Goal: Information Seeking & Learning: Compare options

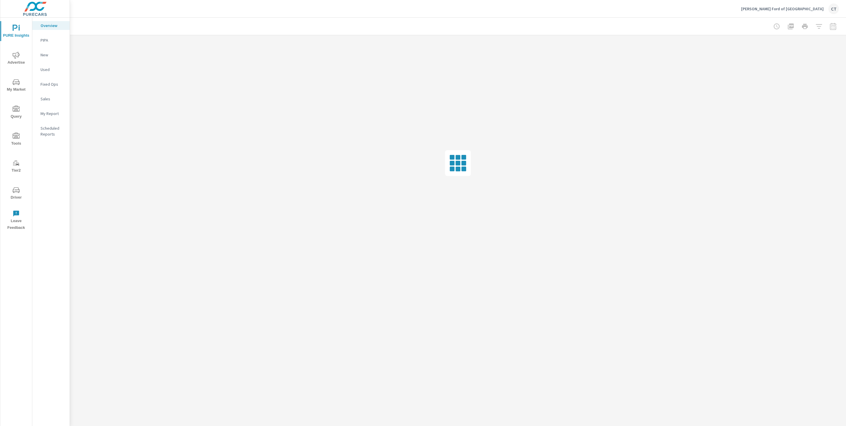
click at [55, 115] on p "My Report" at bounding box center [53, 114] width 24 height 6
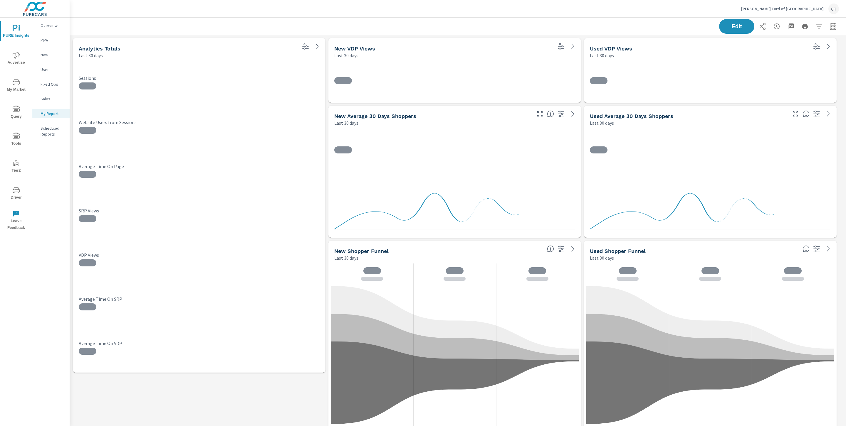
scroll to position [1435, 783]
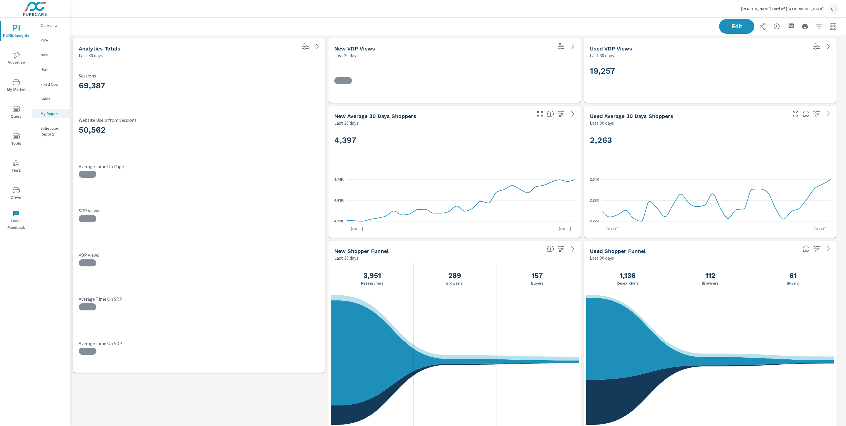
click at [829, 29] on icon "button" at bounding box center [832, 26] width 7 height 7
click at [779, 52] on select "Custom Yesterday Last week Last 7 days Last 14 days Last 30 days Last 45 days L…" at bounding box center [779, 51] width 59 height 12
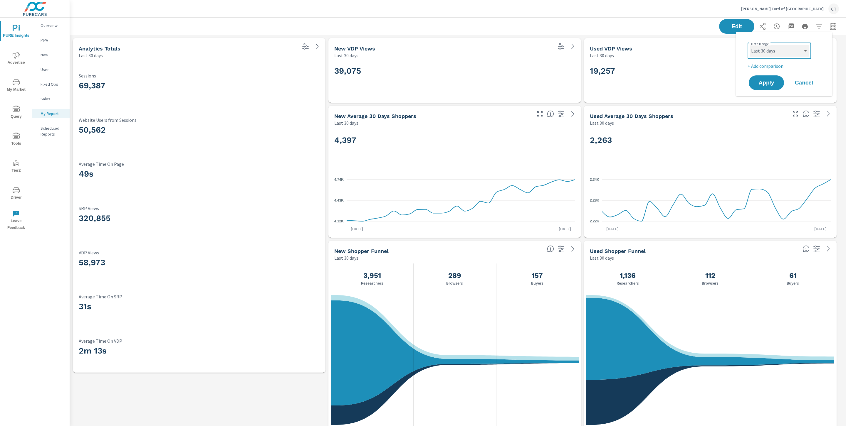
click at [750, 45] on select "Custom Yesterday Last week Last 7 days Last 14 days Last 30 days Last 45 days L…" at bounding box center [779, 51] width 59 height 12
select select "Last month"
click at [775, 64] on p "+ Add comparison" at bounding box center [785, 66] width 75 height 7
select select "Previous period"
click at [772, 97] on span "Apply" at bounding box center [766, 100] width 24 height 6
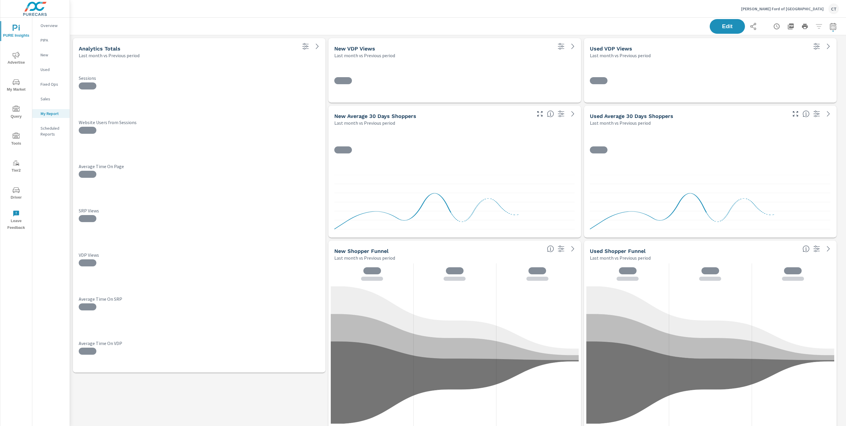
scroll to position [1435, 783]
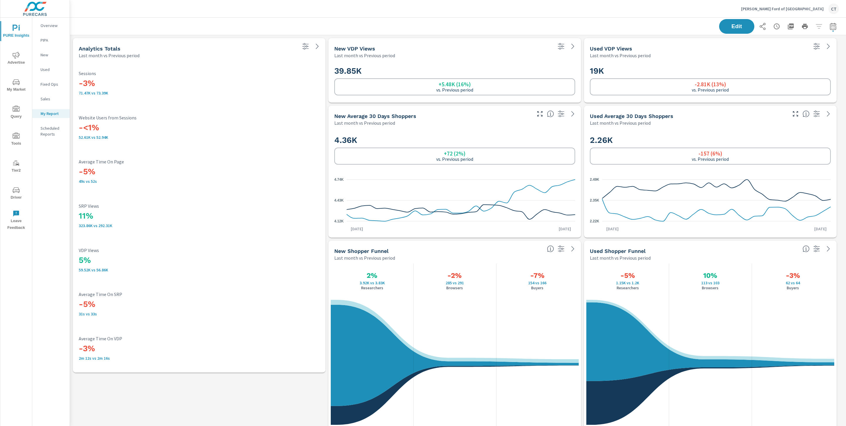
click at [493, 35] on div "Edit" at bounding box center [458, 26] width 762 height 17
click at [475, 17] on div "Phil Long Ford of Chapel Hills CT" at bounding box center [458, 8] width 762 height 17
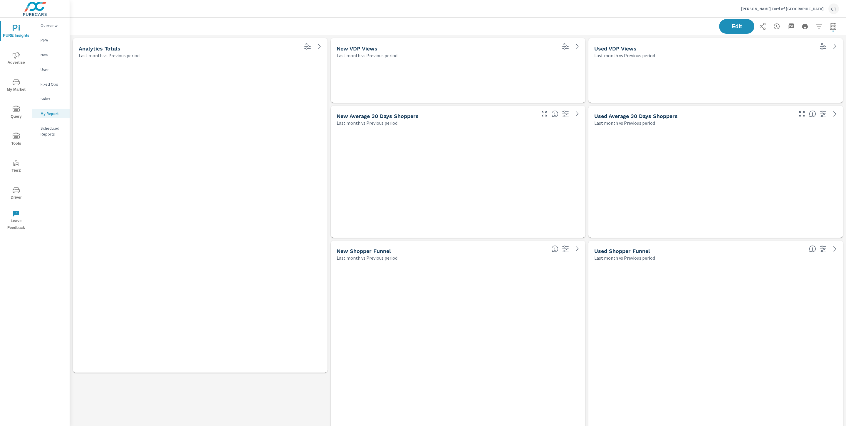
scroll to position [1435, 783]
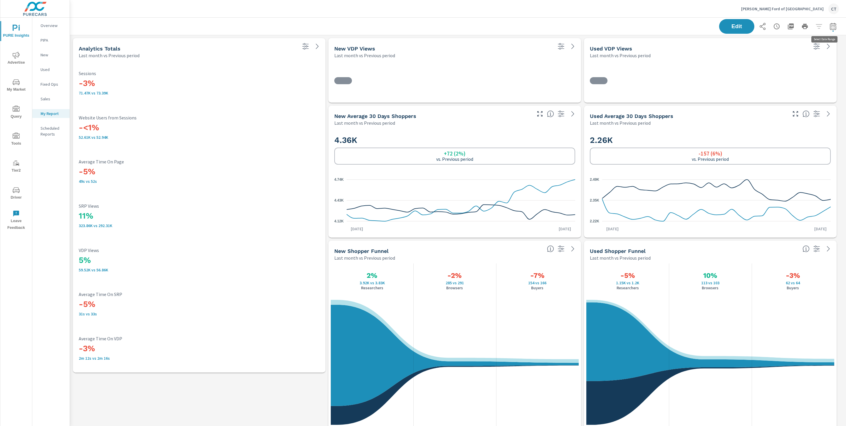
click at [827, 25] on button "button" at bounding box center [833, 27] width 12 height 12
select select "Last month"
click at [792, 87] on div "Date Range Custom Yesterday Last week Last 7 days Last 14 days Last 30 days Las…" at bounding box center [784, 72] width 82 height 71
click at [794, 79] on select "Custom Previous period Previous month Previous year" at bounding box center [779, 77] width 59 height 12
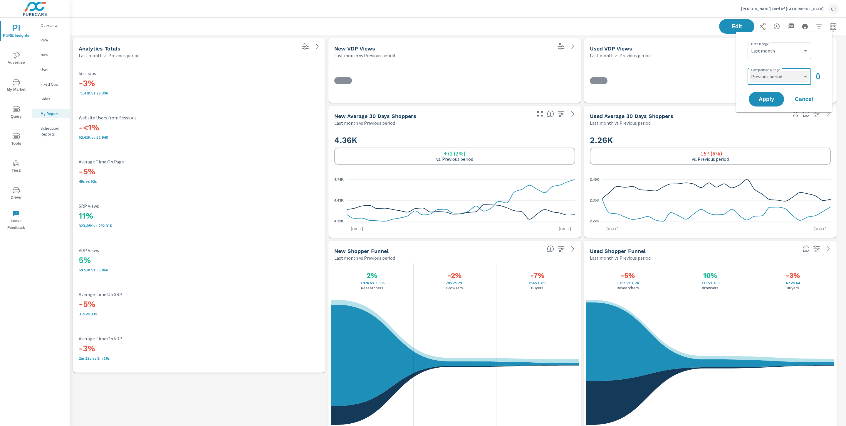
click at [750, 71] on select "Custom Previous period Previous month Previous year" at bounding box center [779, 77] width 59 height 12
select select "Previous month"
click at [770, 98] on span "Apply" at bounding box center [766, 100] width 24 height 6
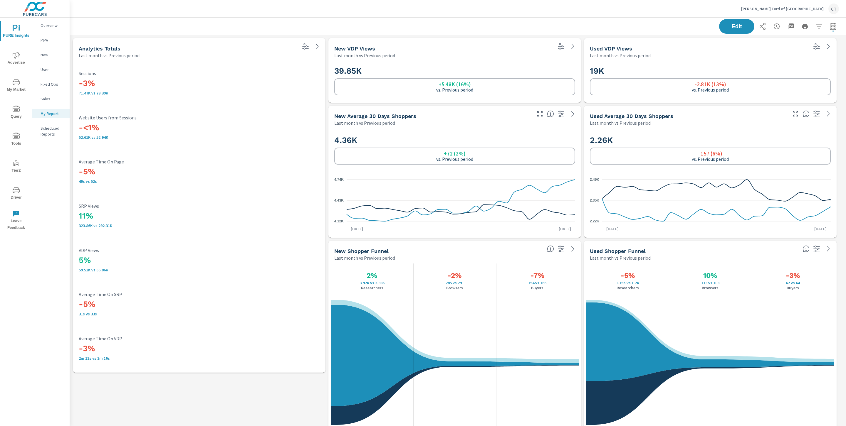
scroll to position [0, 0]
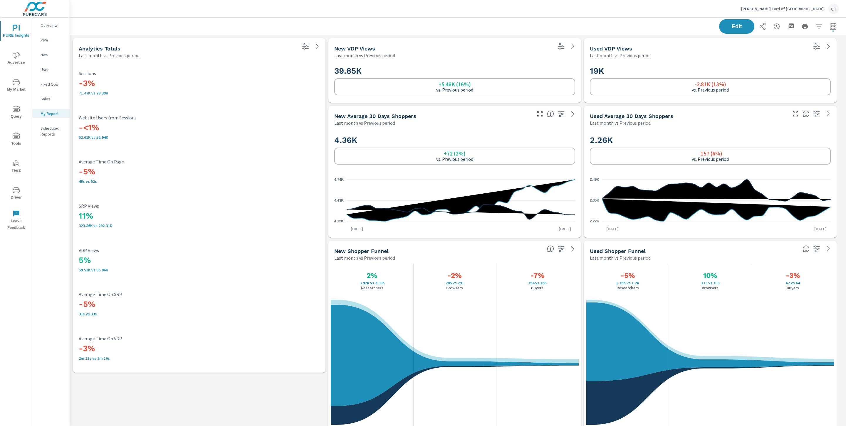
scroll to position [0, 0]
click at [829, 29] on icon "button" at bounding box center [832, 26] width 7 height 7
select select "Last month"
click at [790, 70] on div "Custom Previous period Previous month Previous year ​" at bounding box center [779, 76] width 63 height 16
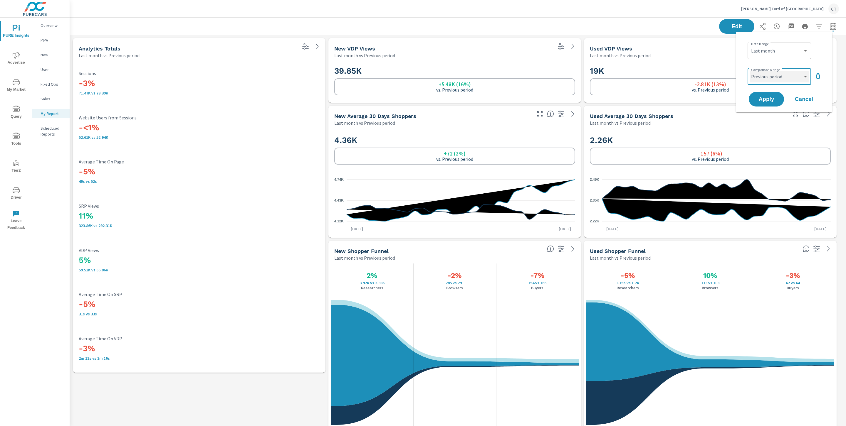
click at [789, 77] on select "Custom Previous period Previous month Previous year" at bounding box center [779, 77] width 59 height 12
click at [750, 71] on select "Custom Previous period Previous month Previous year" at bounding box center [779, 77] width 59 height 12
select select "Previous year"
click at [768, 97] on span "Apply" at bounding box center [766, 100] width 24 height 6
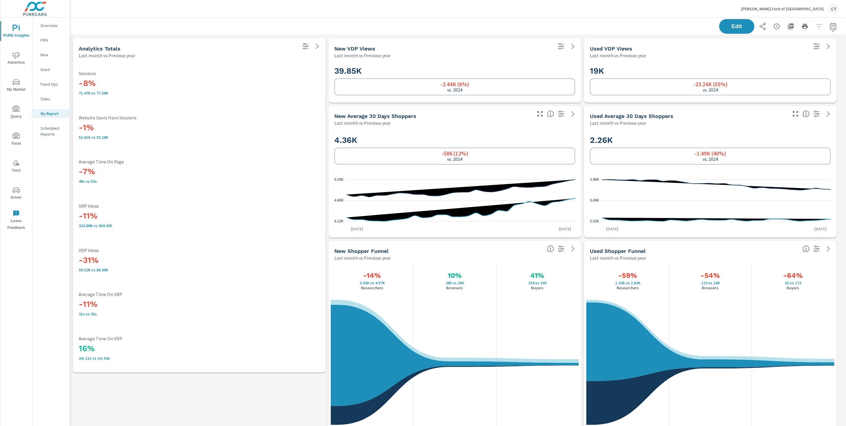
click at [533, 28] on div "Edit" at bounding box center [458, 26] width 762 height 17
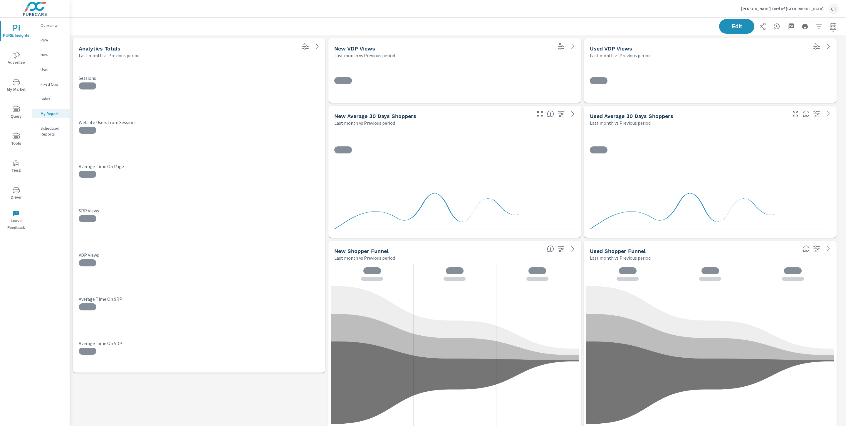
scroll to position [1435, 783]
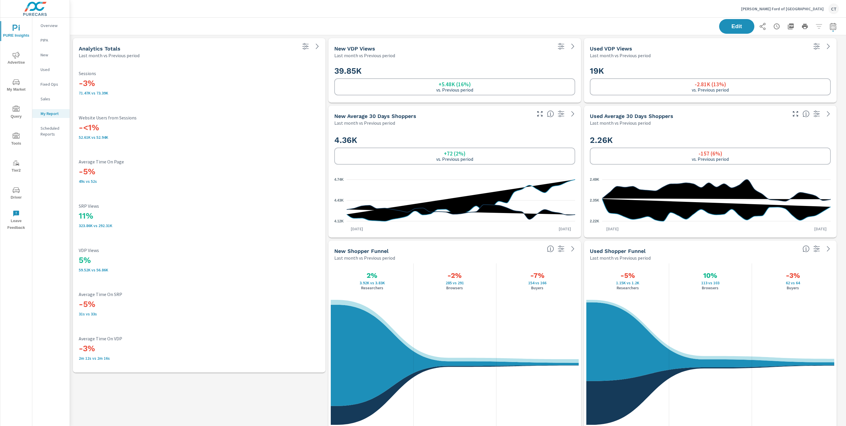
scroll to position [0, 0]
click at [12, 55] on span "Advertise" at bounding box center [16, 59] width 28 height 14
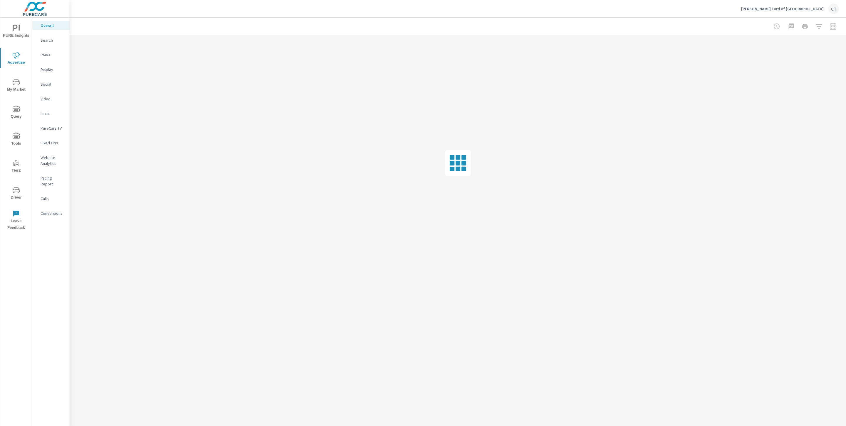
click at [56, 155] on p "Website Analytics" at bounding box center [53, 161] width 24 height 12
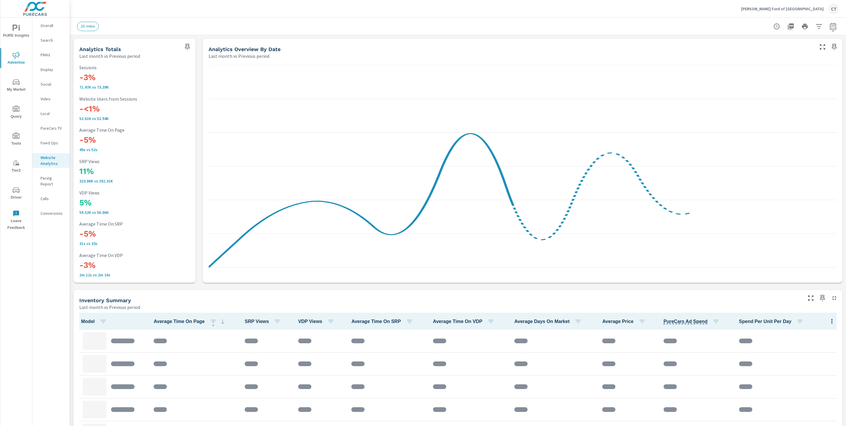
click at [815, 26] on icon "button" at bounding box center [818, 26] width 7 height 7
click at [794, 48] on body "PURE Insights Advertise My Market Query Tools Tier2 Driver Leave Feedback Overa…" at bounding box center [423, 213] width 846 height 426
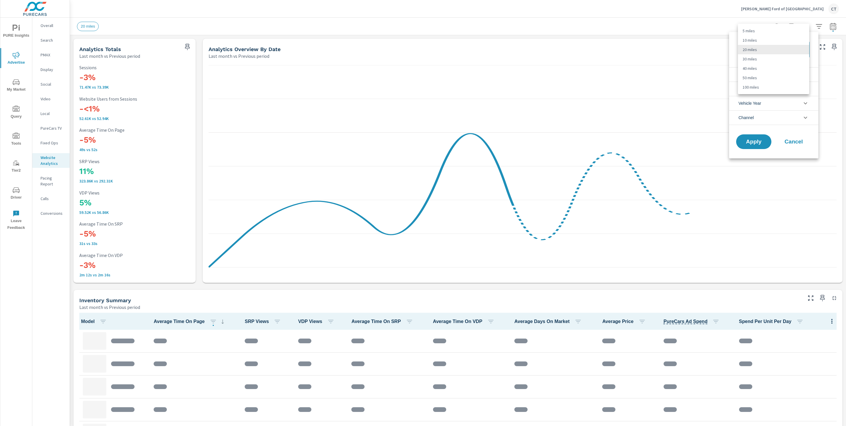
click at [770, 67] on li "40 miles" at bounding box center [773, 68] width 71 height 9
type Distance "40"
click at [776, 74] on li "Condition" at bounding box center [773, 74] width 89 height 14
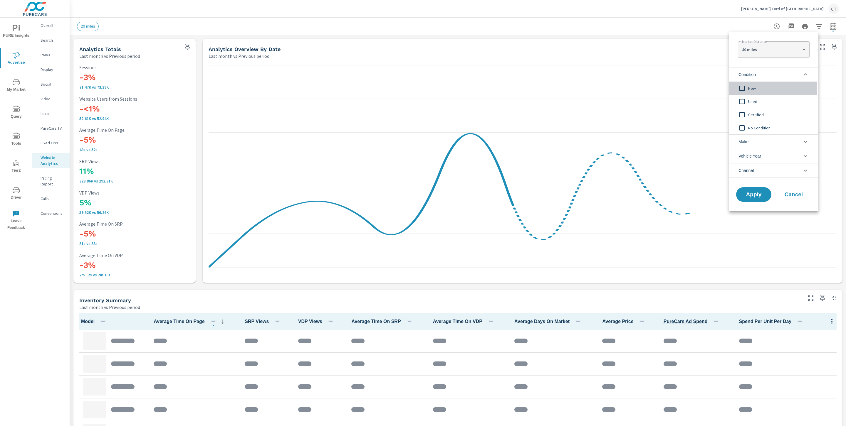
click at [760, 87] on span "New" at bounding box center [780, 88] width 64 height 7
click at [760, 190] on button "Apply" at bounding box center [753, 194] width 36 height 15
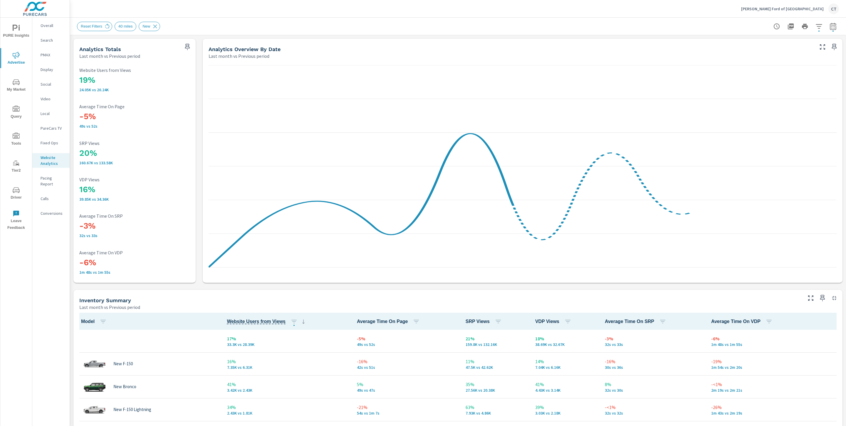
scroll to position [0, 0]
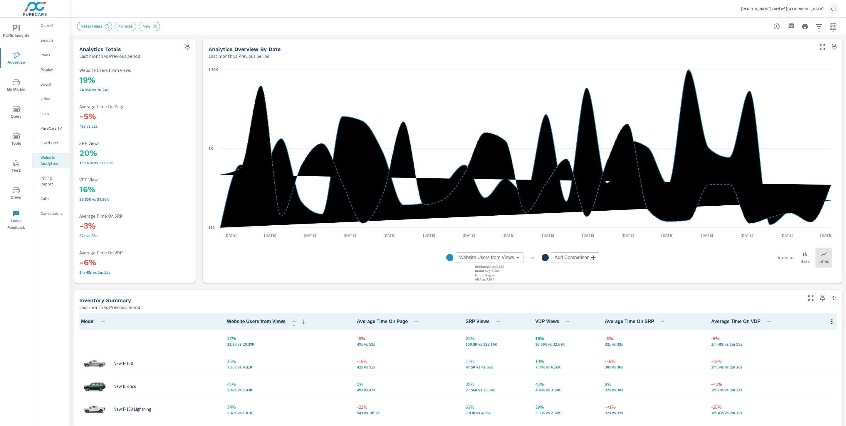
click at [548, 18] on div "Reset Filters 40 miles New" at bounding box center [458, 26] width 762 height 17
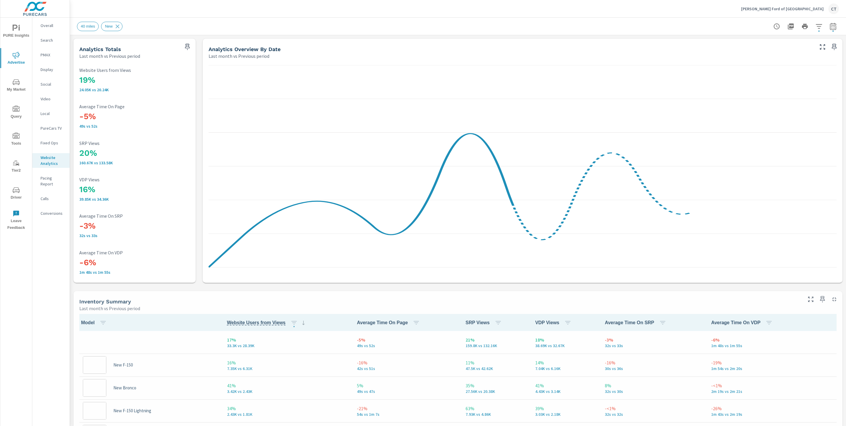
scroll to position [0, 0]
click at [815, 26] on icon "button" at bounding box center [818, 26] width 7 height 7
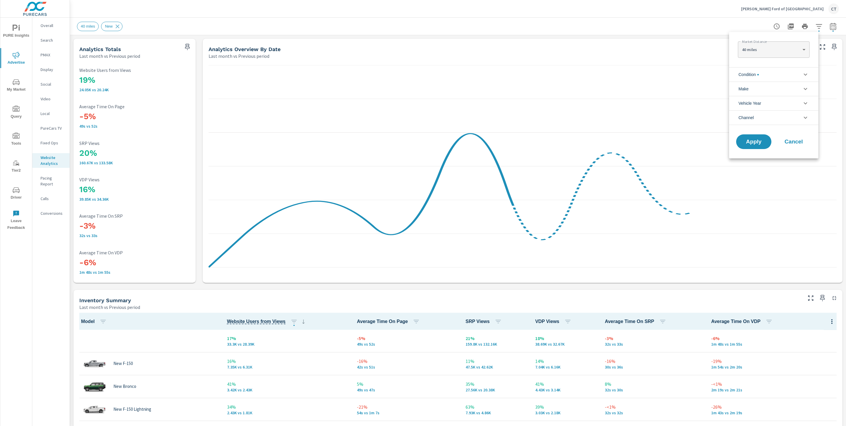
click at [783, 91] on li "Make" at bounding box center [773, 89] width 89 height 14
click at [779, 90] on li "Make" at bounding box center [773, 89] width 89 height 14
click at [774, 68] on li "Condition" at bounding box center [773, 74] width 89 height 14
click at [752, 102] on span "Used" at bounding box center [780, 101] width 64 height 7
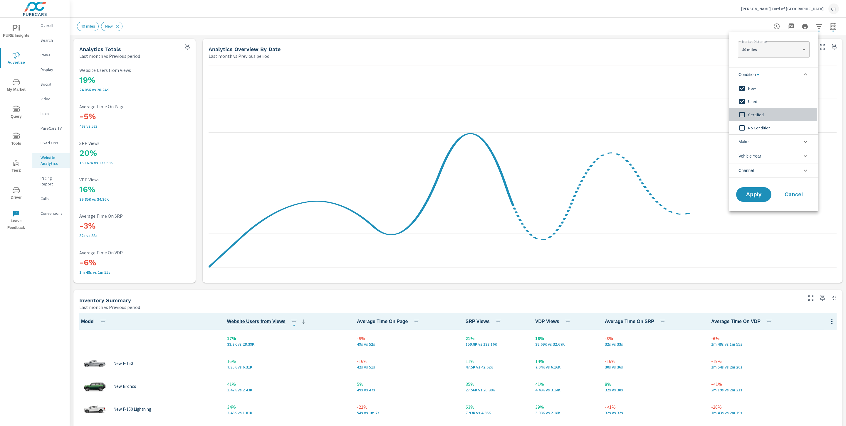
click at [753, 111] on span "Certified" at bounding box center [780, 114] width 64 height 7
click at [748, 79] on span "Condition" at bounding box center [748, 75] width 20 height 14
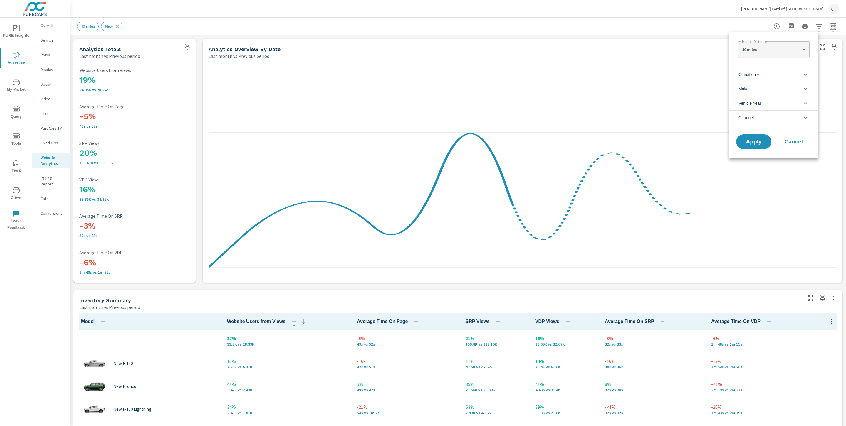
click at [752, 76] on span "Condition" at bounding box center [748, 75] width 20 height 14
click at [749, 90] on span "New" at bounding box center [780, 88] width 64 height 7
click at [752, 192] on button "Apply" at bounding box center [753, 194] width 36 height 15
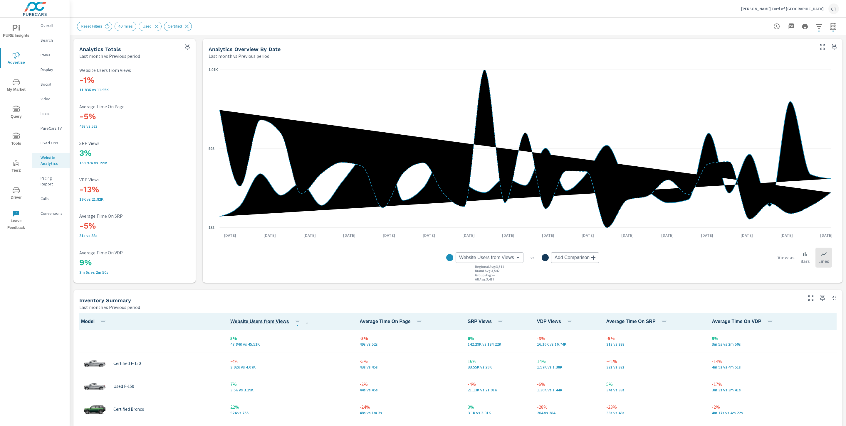
scroll to position [0, 0]
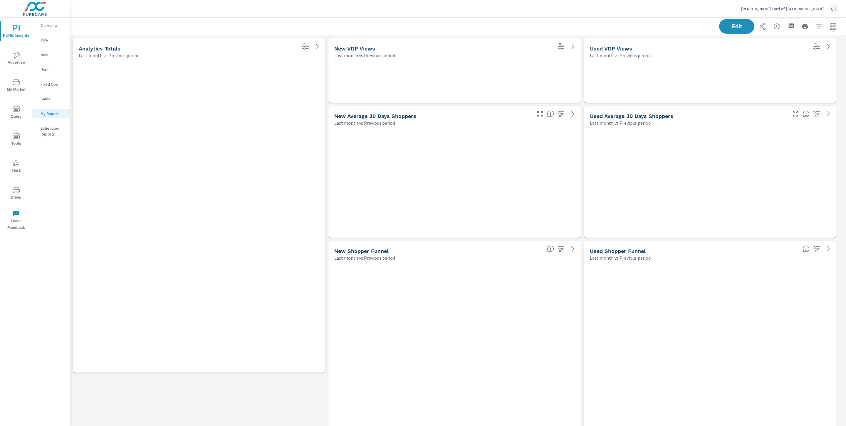
scroll to position [1435, 783]
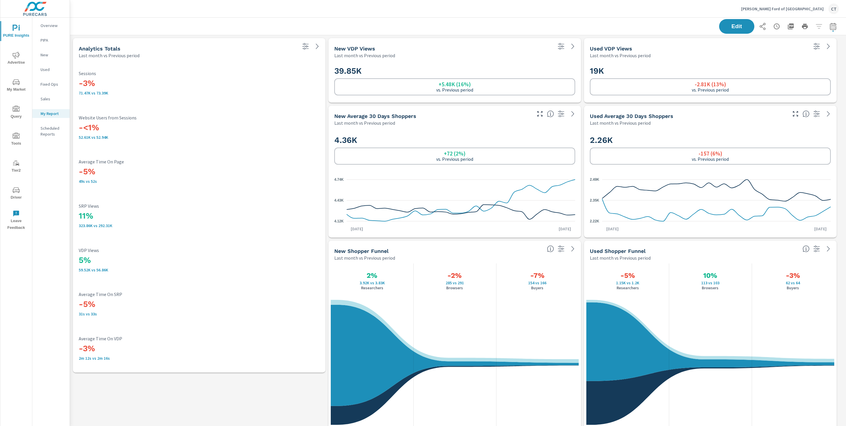
scroll to position [0, 0]
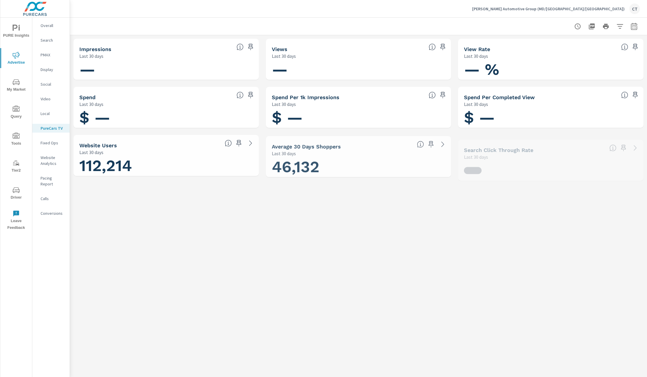
click at [44, 27] on p "Overall" at bounding box center [53, 26] width 24 height 6
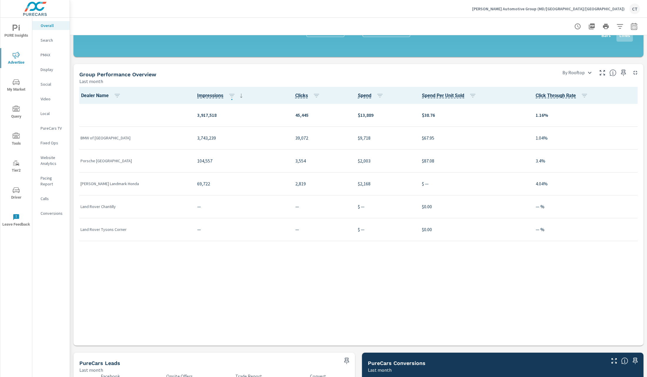
scroll to position [596, 0]
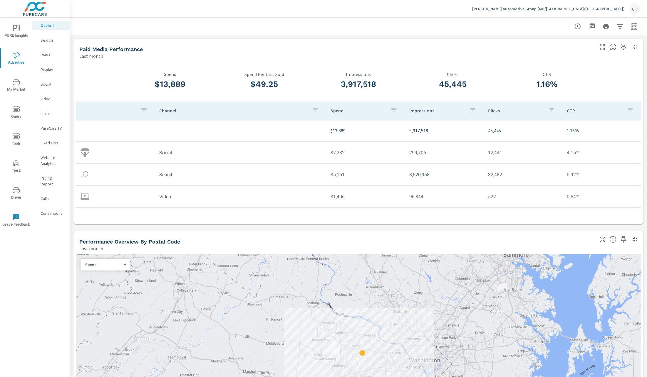
click at [617, 11] on p "Rosenthal Automotive Group (MD/VA/PA)" at bounding box center [548, 8] width 152 height 5
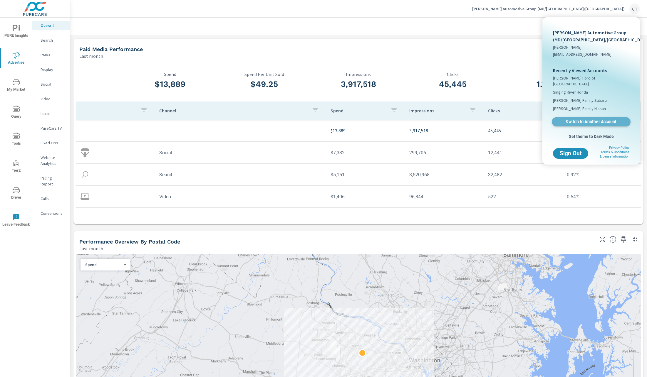
click at [589, 119] on span "Switch to Another Account" at bounding box center [591, 122] width 72 height 6
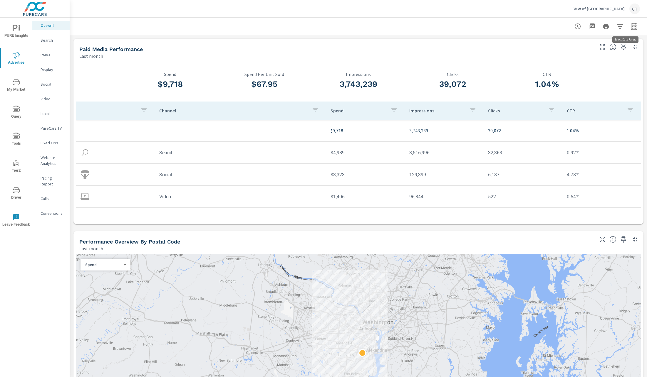
click at [632, 26] on icon "button" at bounding box center [634, 27] width 4 height 2
click at [597, 51] on select "Custom Yesterday Last week Last 7 days Last 14 days Last 30 days Last 45 days L…" at bounding box center [580, 51] width 59 height 12
click at [551, 45] on select "Custom Yesterday Last week Last 7 days Last 14 days Last 30 days Last 45 days L…" at bounding box center [580, 51] width 59 height 12
click at [605, 46] on select "Custom Yesterday Last week Last 7 days Last 14 days Last 30 days Last 45 days L…" at bounding box center [580, 51] width 59 height 12
click at [551, 45] on select "Custom Yesterday Last week Last 7 days Last 14 days Last 30 days Last 45 days L…" at bounding box center [580, 51] width 59 height 12
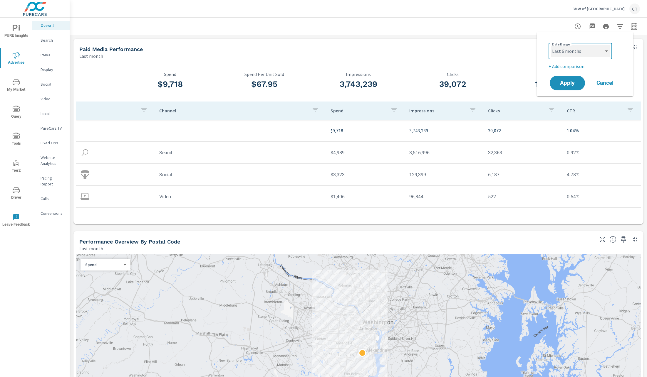
select select "Last 3 months"
click at [578, 67] on p "+ Add comparison" at bounding box center [585, 66] width 75 height 7
select select "Previous period"
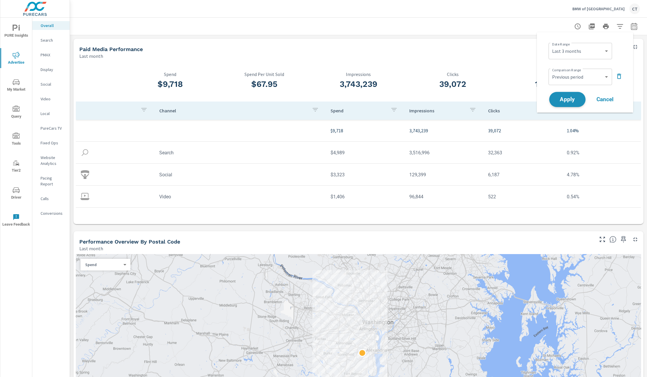
click at [568, 102] on span "Apply" at bounding box center [567, 100] width 24 height 6
drag, startPoint x: 50, startPoint y: 45, endPoint x: 49, endPoint y: 40, distance: 4.4
click at [50, 44] on nav "Overall Search PMAX Display Social Video Local PureCars TV Fixed Ops Website An…" at bounding box center [50, 122] width 37 height 209
click at [49, 40] on p "Search" at bounding box center [53, 40] width 24 height 6
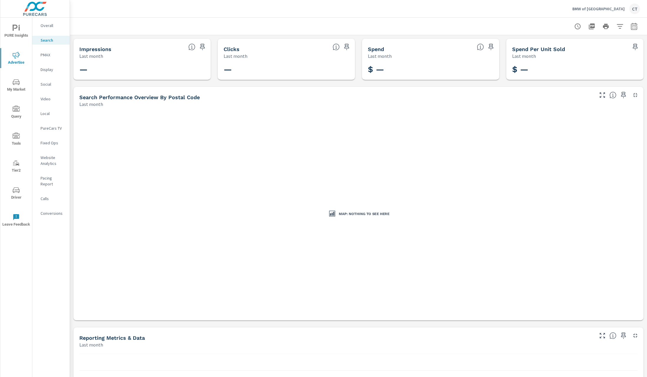
click at [47, 56] on p "PMAX" at bounding box center [53, 55] width 24 height 6
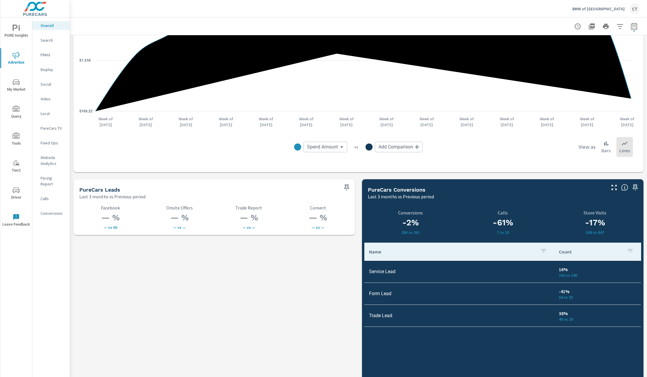
scroll to position [665, 0]
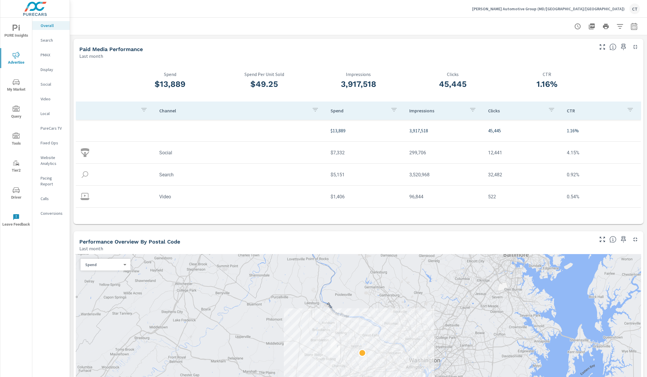
click at [51, 54] on p "PMAX" at bounding box center [53, 55] width 24 height 6
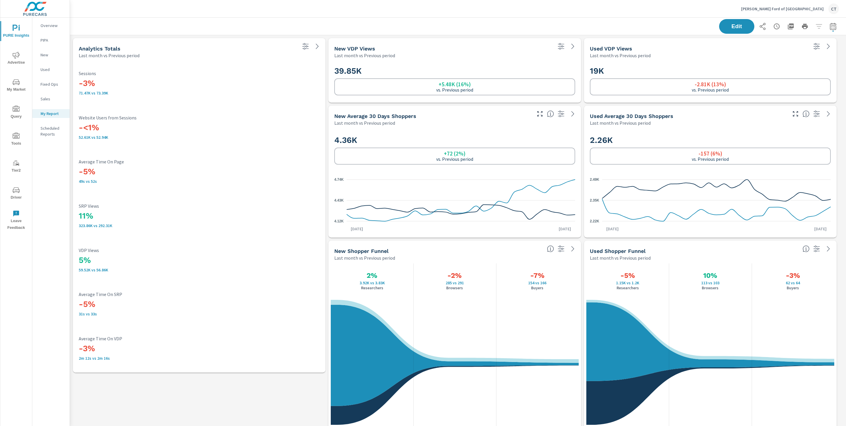
scroll to position [1435, 783]
click at [467, 61] on div "39.85K +5.48K (16%) vs. Previous period" at bounding box center [455, 80] width 248 height 39
click at [370, 26] on div "Edit" at bounding box center [458, 26] width 762 height 17
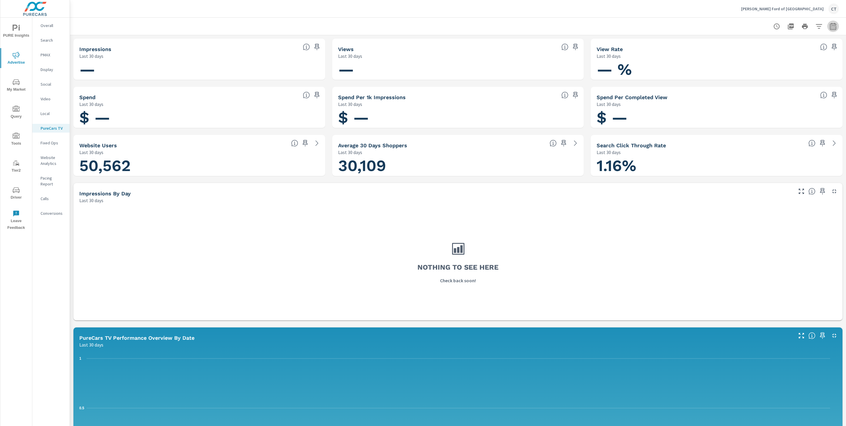
click at [829, 26] on icon "button" at bounding box center [832, 26] width 7 height 7
click at [788, 50] on select "Custom [DATE] Last week Last 7 days Last 14 days Last 30 days Last 45 days Last…" at bounding box center [779, 51] width 59 height 12
click at [750, 45] on select "Custom [DATE] Last week Last 7 days Last 14 days Last 30 days Last 45 days Last…" at bounding box center [779, 51] width 59 height 12
select select "Last 6 months"
click at [777, 68] on p "+ Add comparison" at bounding box center [785, 66] width 75 height 7
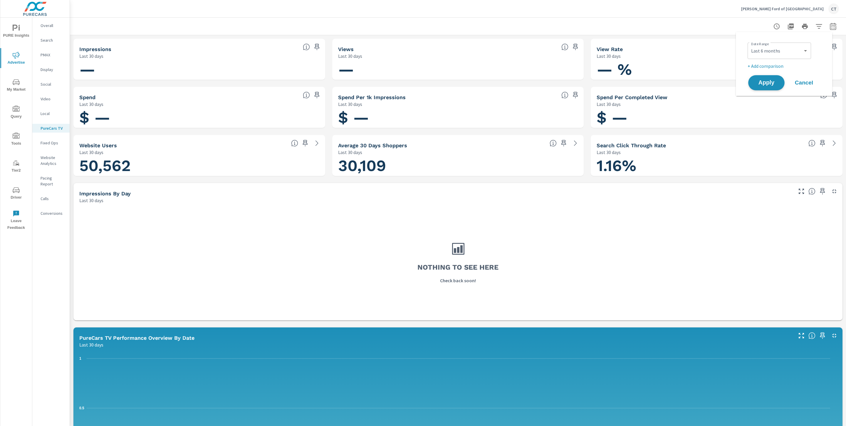
select select "Previous period"
click at [770, 105] on button "Apply" at bounding box center [766, 99] width 36 height 15
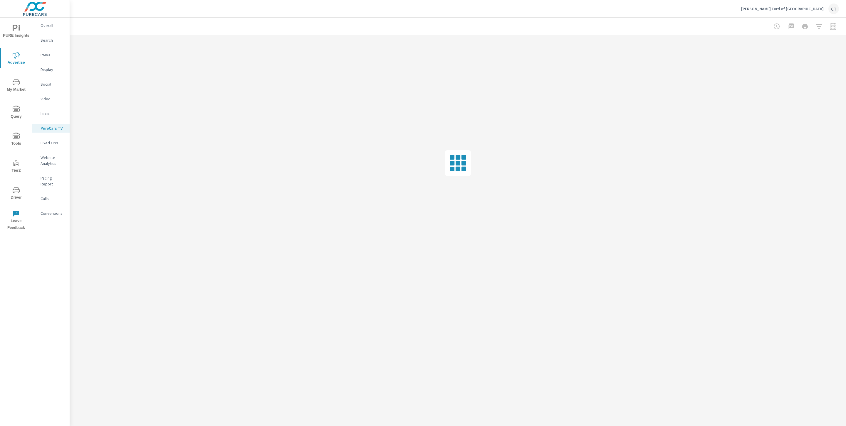
click at [18, 41] on button "PURE Insights" at bounding box center [16, 31] width 32 height 20
click at [13, 92] on span "My Market" at bounding box center [16, 86] width 28 height 14
